Goal: Transaction & Acquisition: Purchase product/service

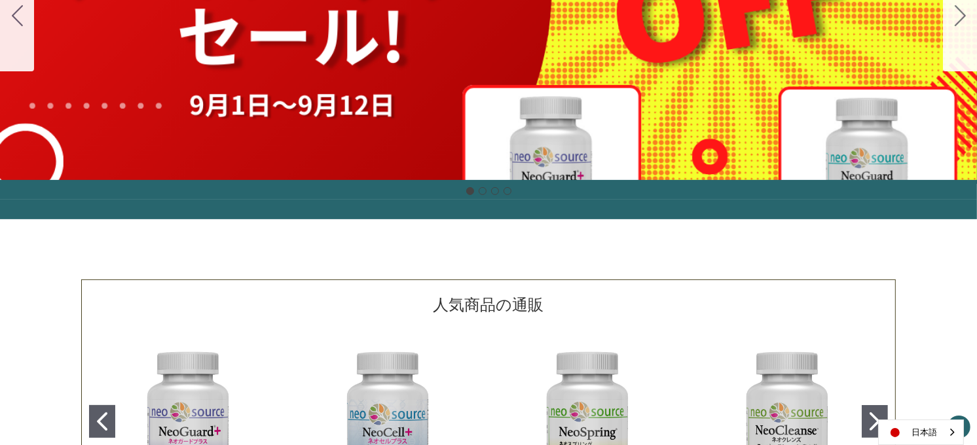
scroll to position [311, 0]
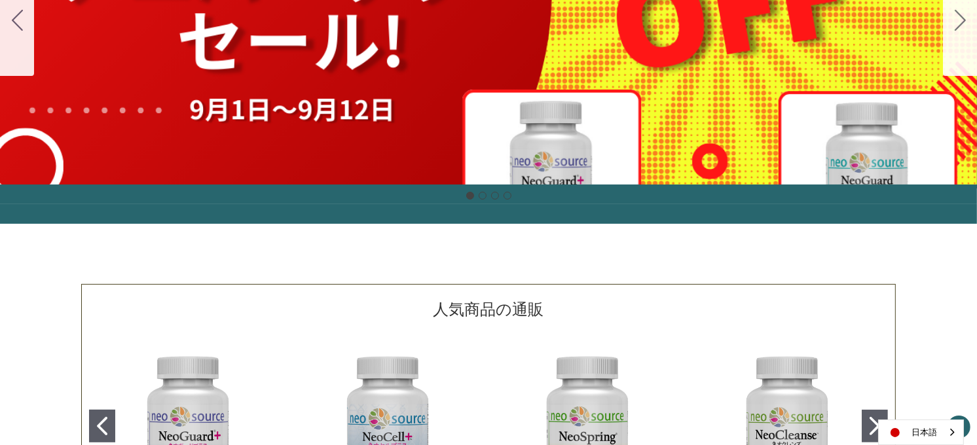
click at [397, 62] on div "細胞プロテクトセット 通常188ドル セール価格160ドル $28 OFF 2025年4月1日～4月30日 12月１日〜23日 販売中" at bounding box center [488, 20] width 977 height 327
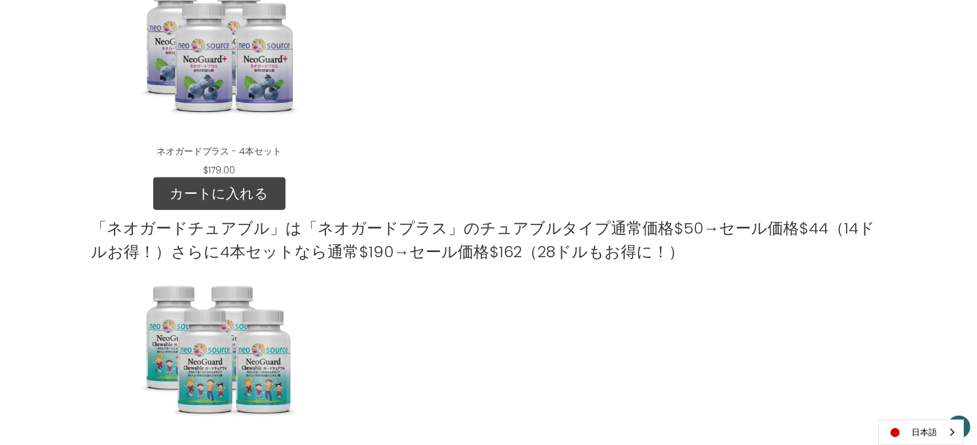
scroll to position [970, 0]
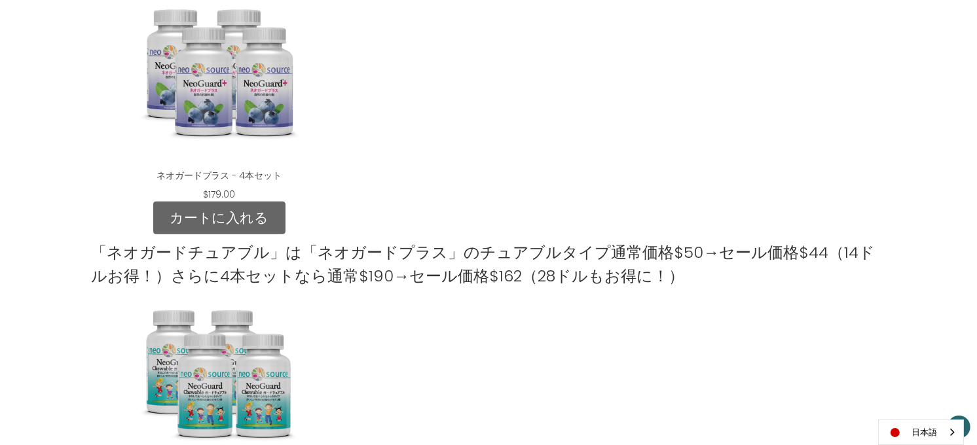
click at [202, 220] on link "カートに入れる" at bounding box center [219, 218] width 132 height 33
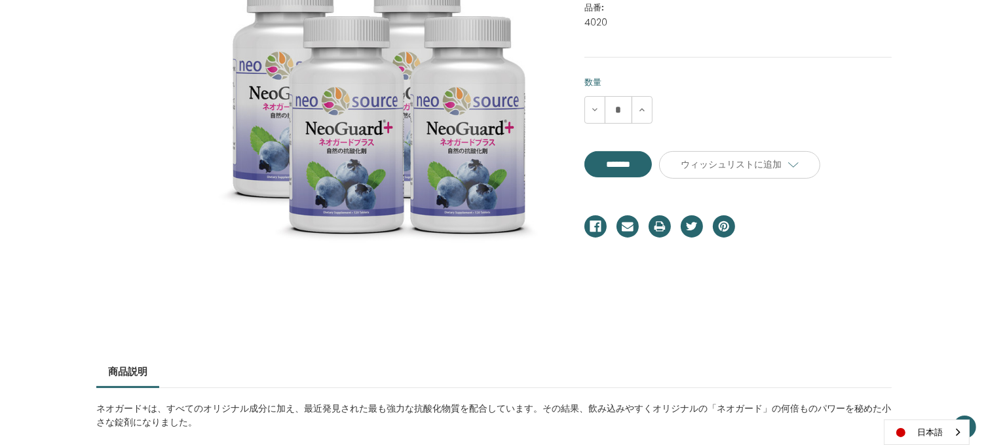
scroll to position [305, 0]
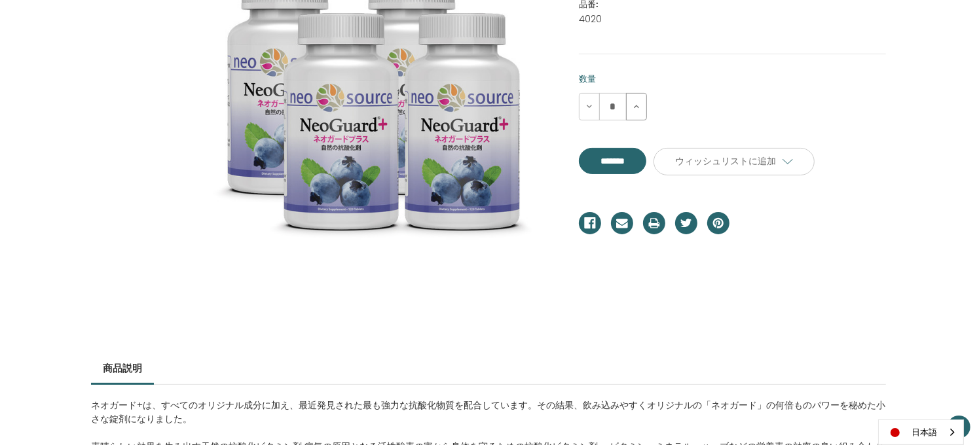
click at [635, 103] on icon at bounding box center [636, 107] width 10 height 10
type input "*"
click at [646, 157] on input "**********" at bounding box center [612, 161] width 67 height 26
type input "*******"
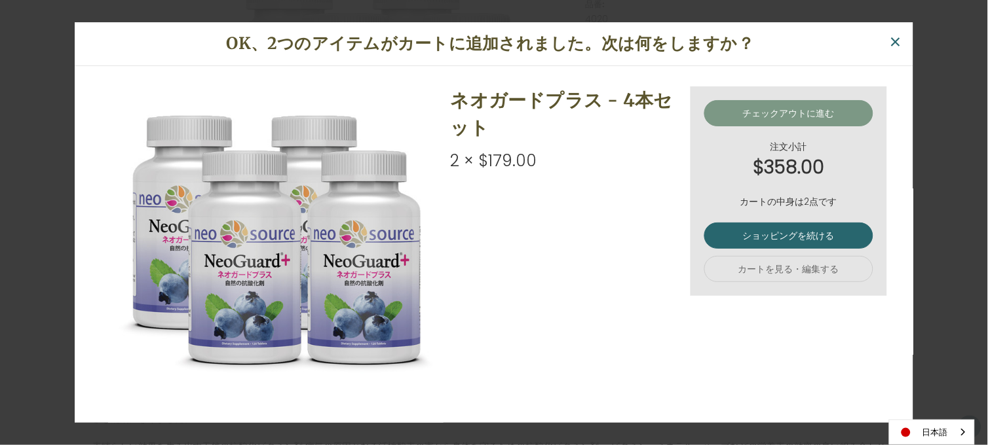
click at [775, 115] on link "チェックアウトに進む" at bounding box center [788, 113] width 169 height 26
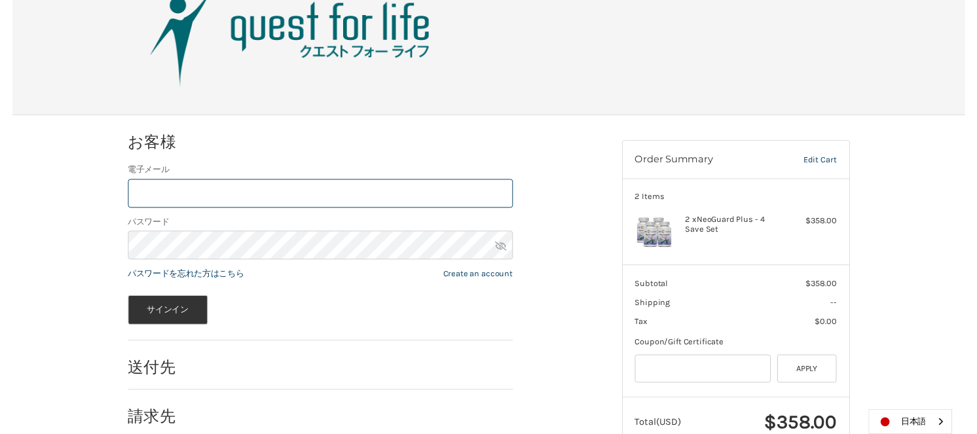
scroll to position [94, 0]
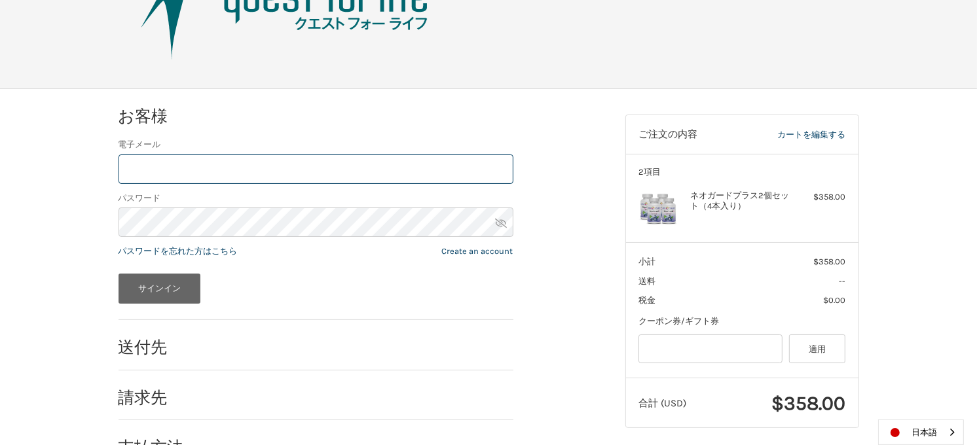
type input "**********"
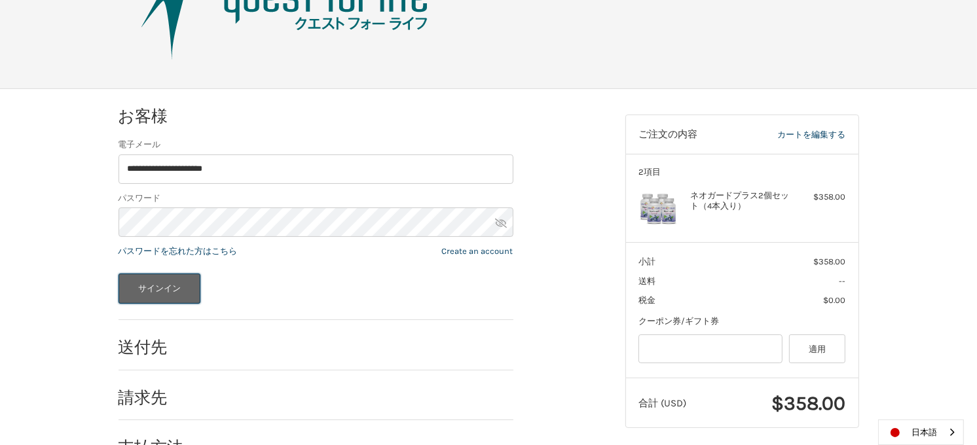
click at [165, 293] on button "サインイン" at bounding box center [160, 289] width 83 height 30
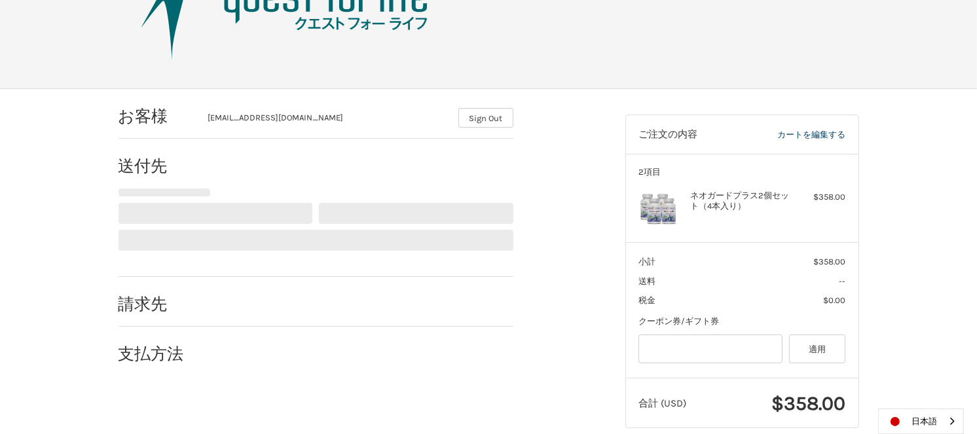
select select "**"
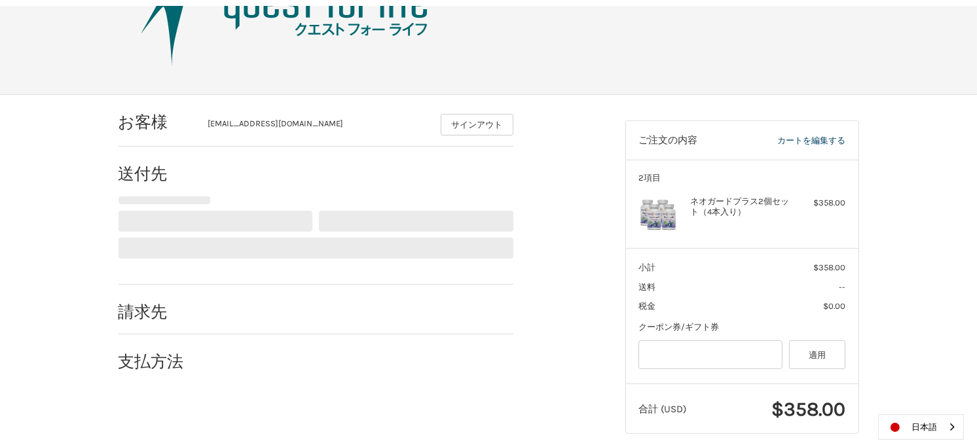
scroll to position [113, 0]
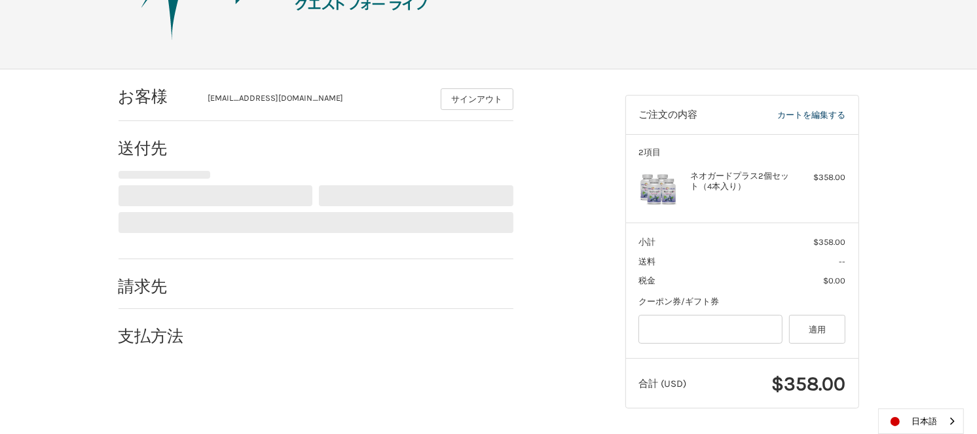
select select "**"
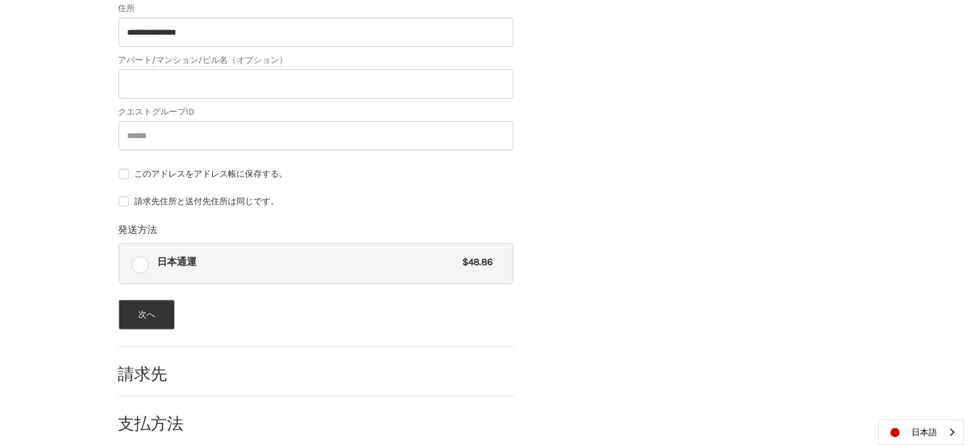
scroll to position [617, 0]
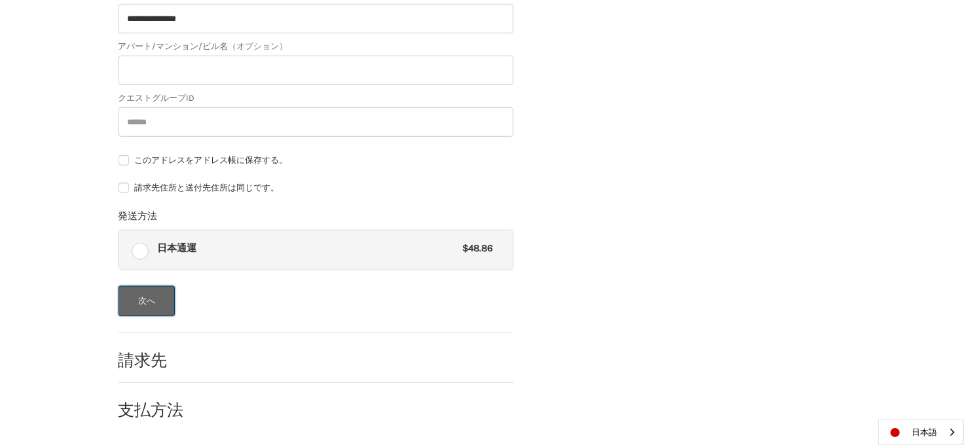
click at [154, 304] on button "次へ" at bounding box center [147, 301] width 57 height 30
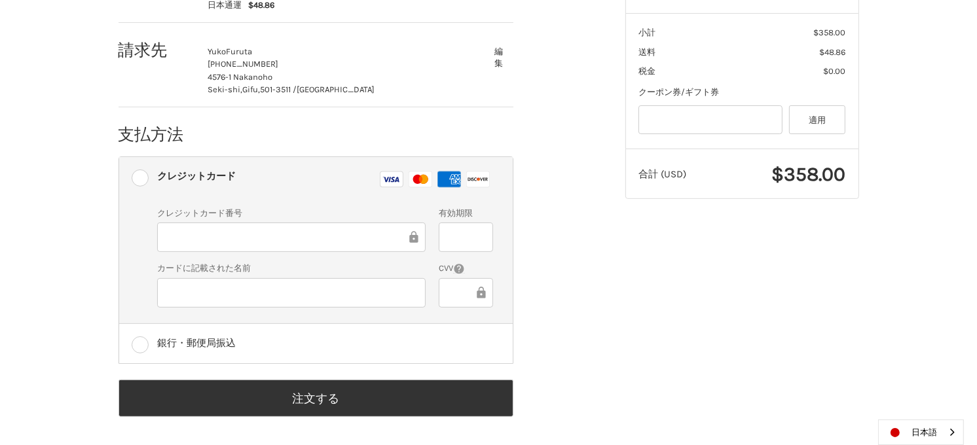
scroll to position [326, 0]
click at [390, 174] on rect at bounding box center [392, 179] width 23 height 16
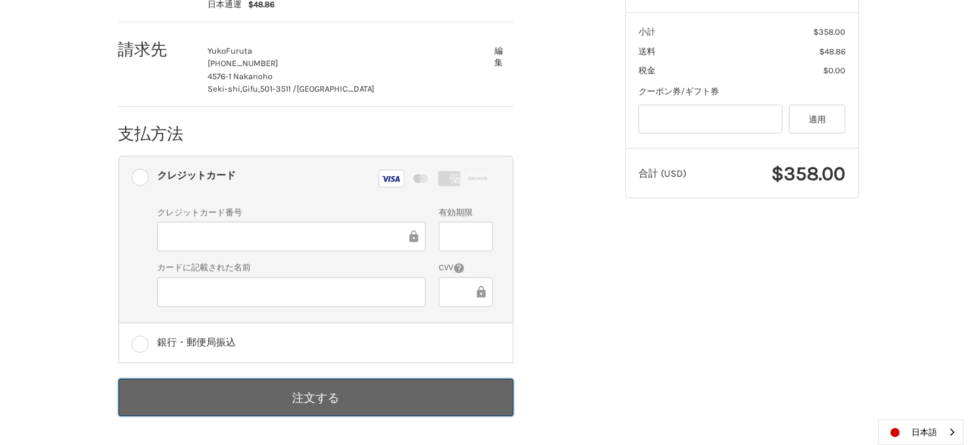
click at [356, 400] on button "注文する" at bounding box center [316, 397] width 395 height 37
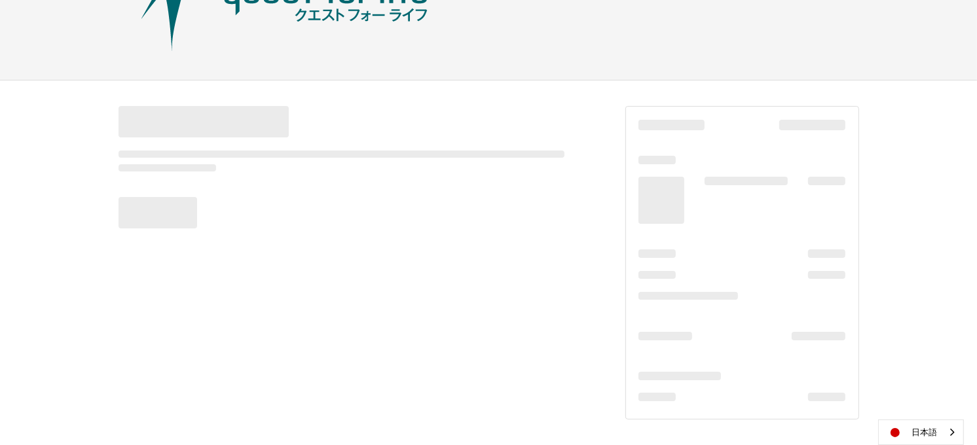
scroll to position [102, 0]
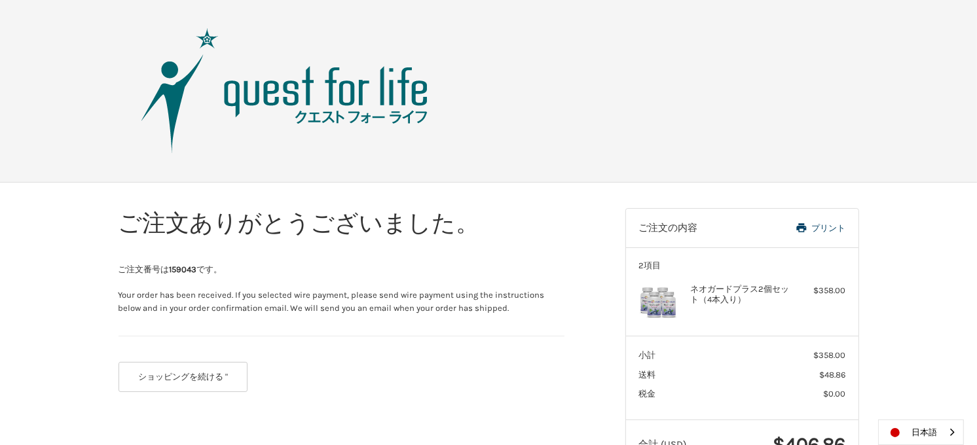
scroll to position [30, 0]
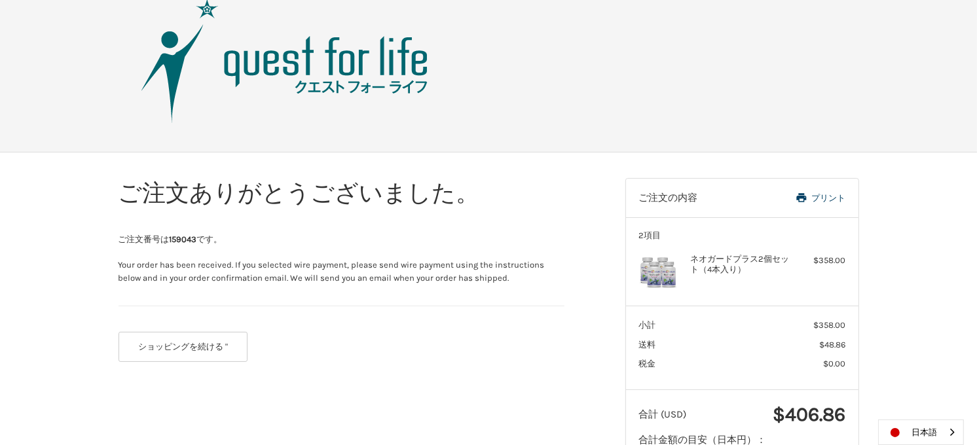
click at [919, 155] on div "ご注文ありがとうございました。 ご注文番号は 159043 です。 Your order has been received. If you selected…" at bounding box center [488, 334] width 977 height 363
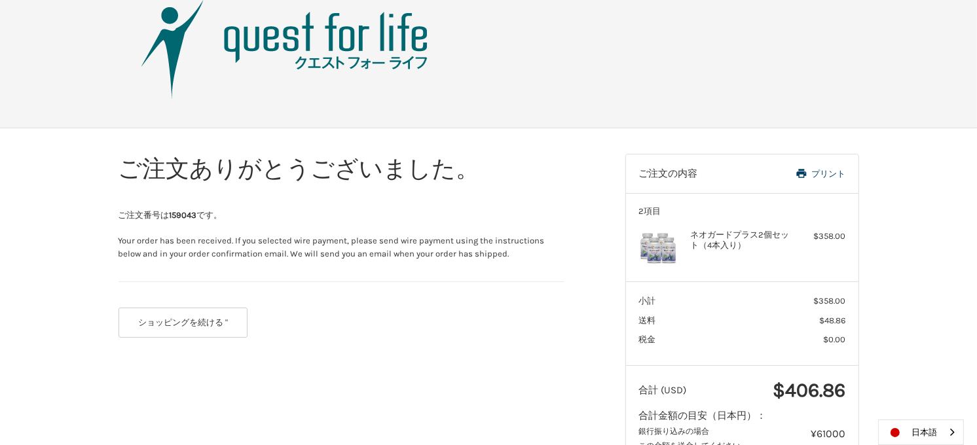
scroll to position [101, 0]
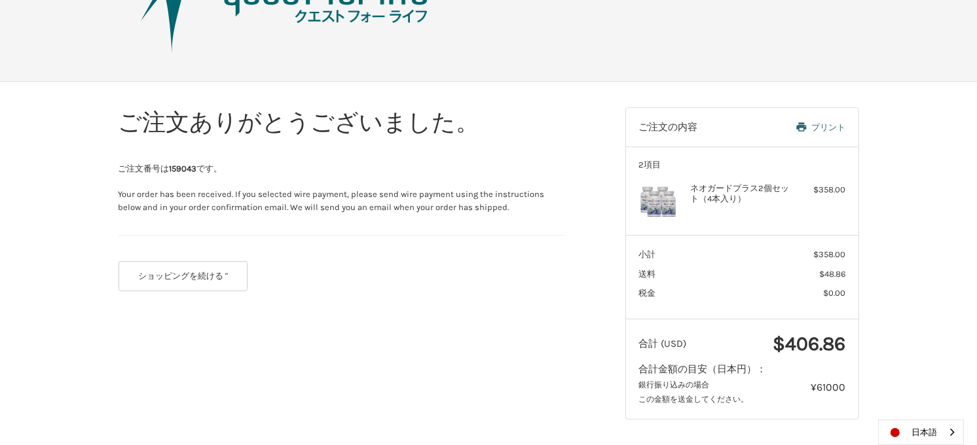
click at [815, 124] on link "プリント" at bounding box center [798, 127] width 95 height 13
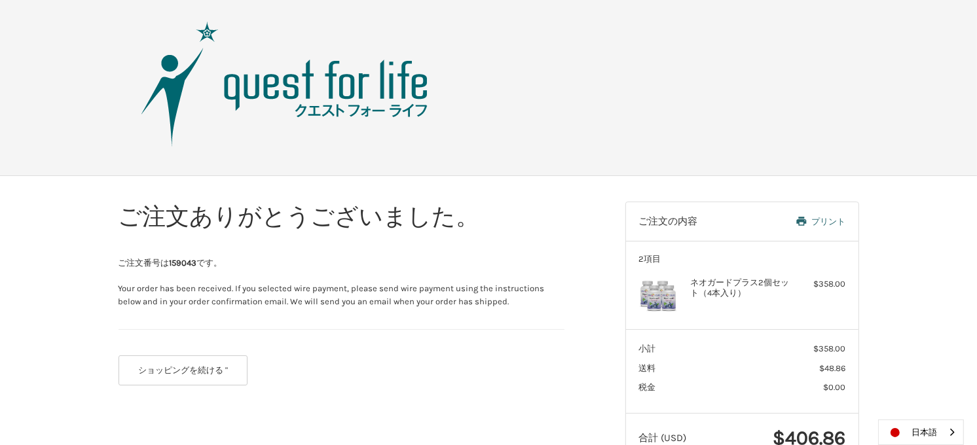
scroll to position [0, 0]
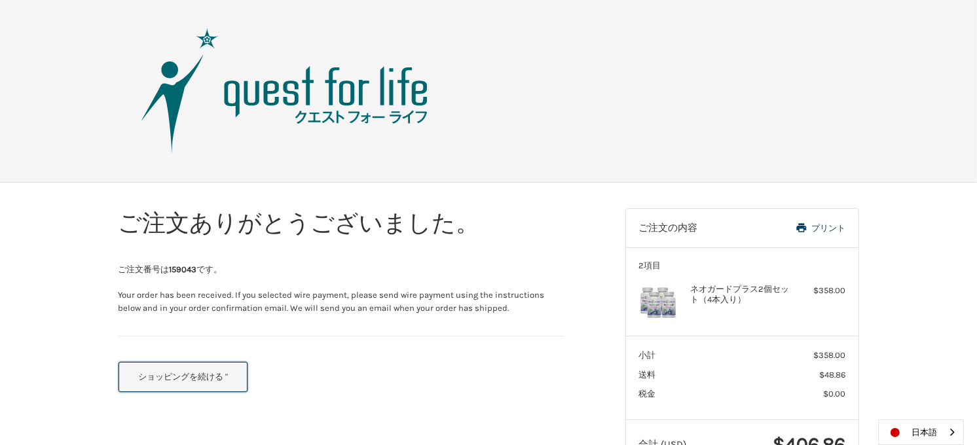
click at [214, 373] on button "ショッピングを続ける "" at bounding box center [184, 377] width 130 height 30
